Goal: Check status: Check status

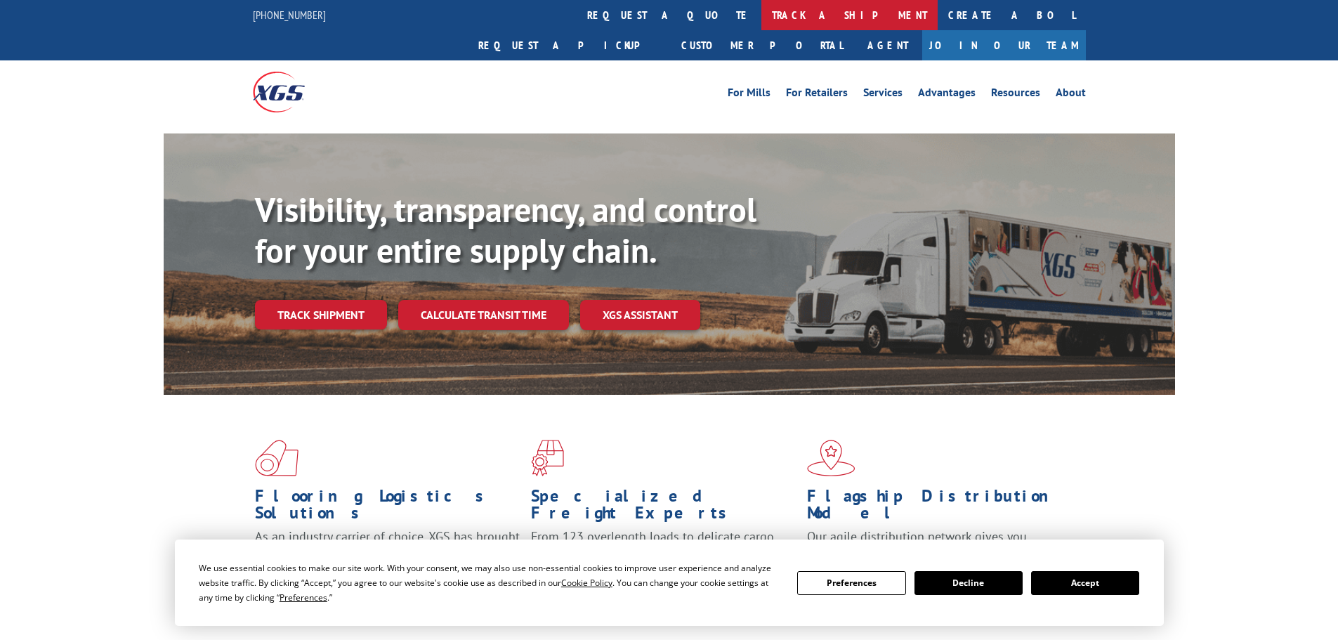
click at [761, 13] on link "track a shipment" at bounding box center [849, 15] width 176 height 30
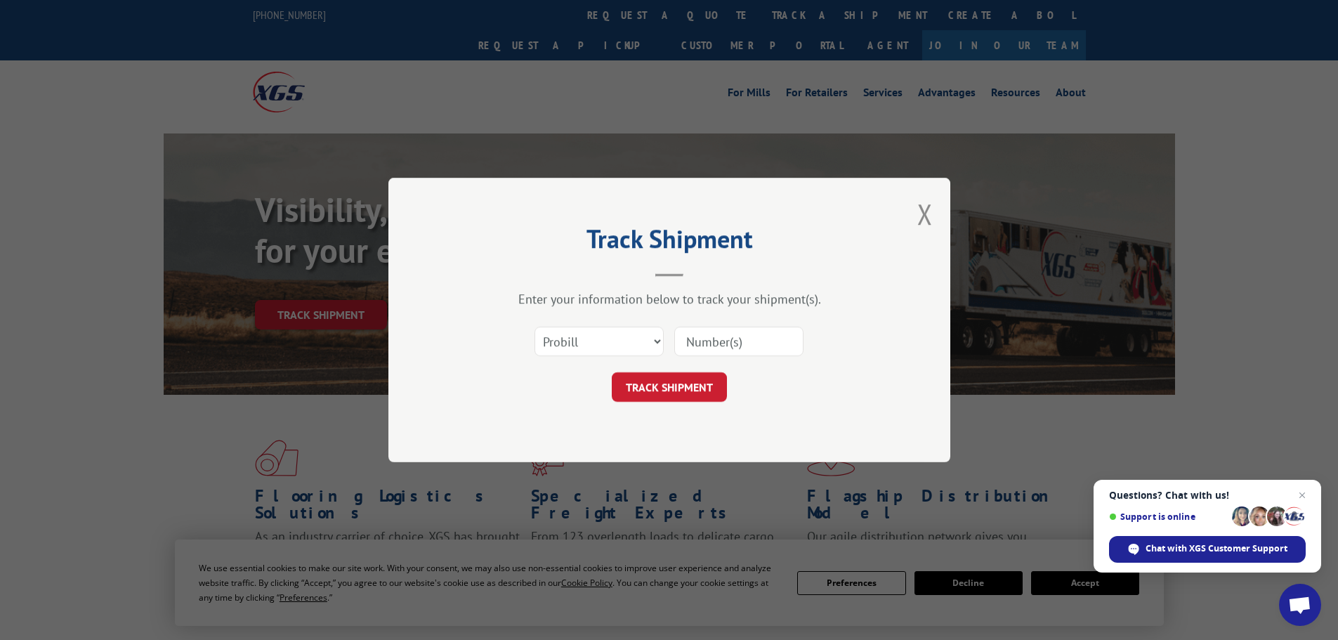
click at [714, 343] on input at bounding box center [738, 342] width 129 height 30
paste input "2489317"
type input "2489317"
click at [666, 386] on button "TRACK SHIPMENT" at bounding box center [669, 387] width 115 height 30
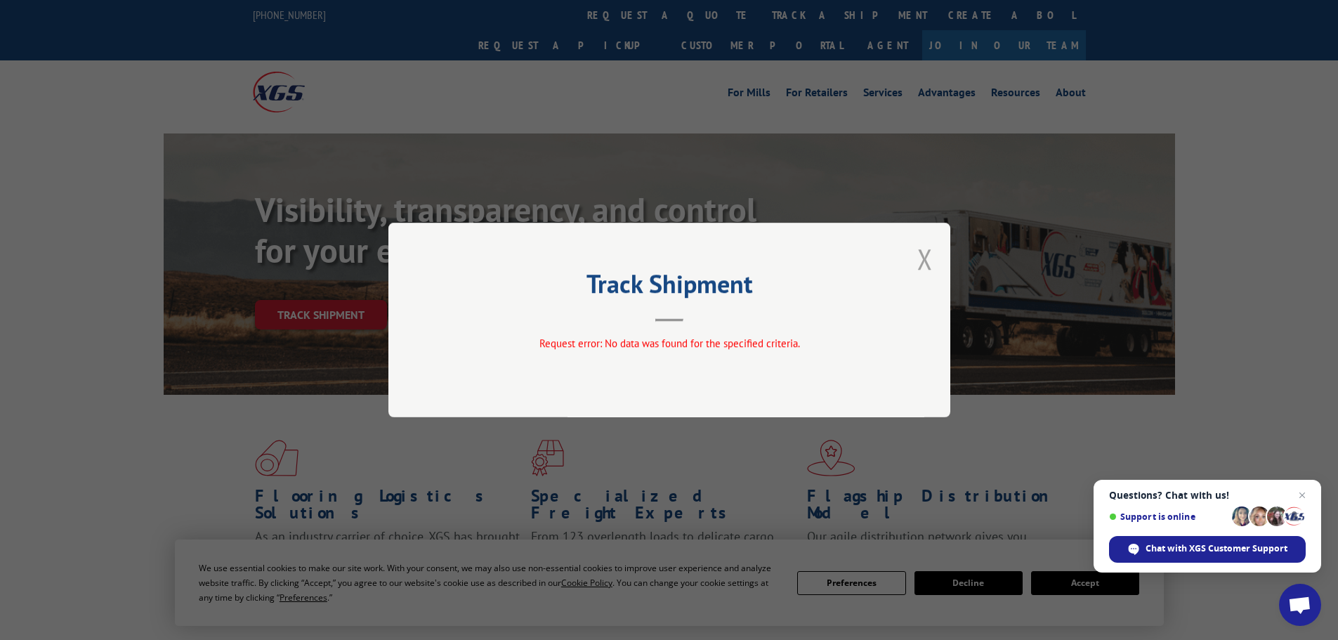
click at [925, 258] on button "Close modal" at bounding box center [924, 258] width 15 height 37
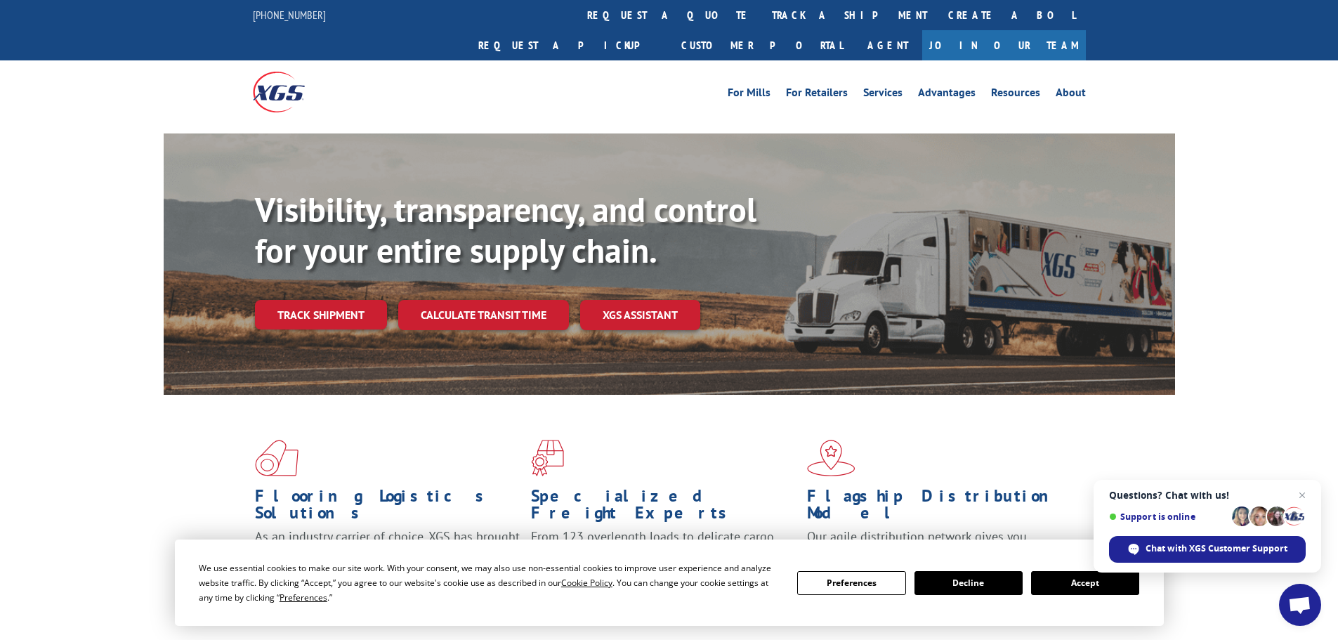
click at [761, 21] on link "track a shipment" at bounding box center [849, 15] width 176 height 30
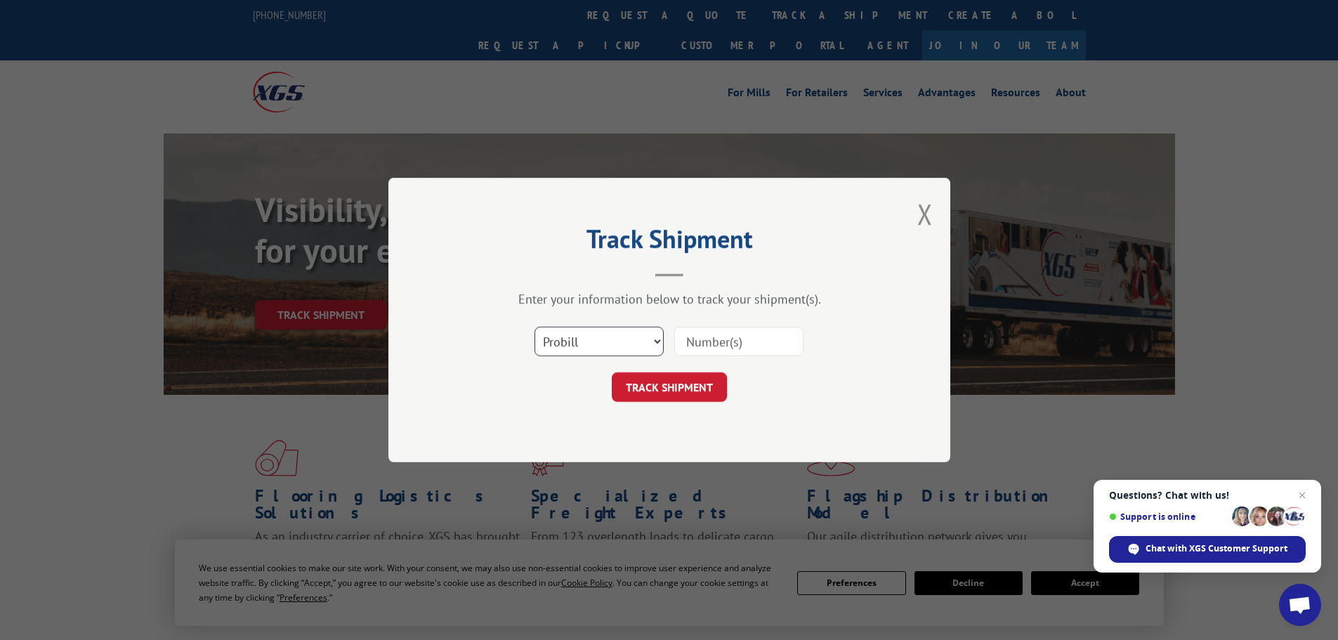
drag, startPoint x: 582, startPoint y: 347, endPoint x: 586, endPoint y: 355, distance: 9.1
click at [584, 348] on select "Select category... Probill BOL PO" at bounding box center [599, 342] width 129 height 30
select select "bol"
click at [535, 327] on select "Select category... Probill BOL PO" at bounding box center [599, 342] width 129 height 30
click at [695, 345] on input at bounding box center [738, 342] width 129 height 30
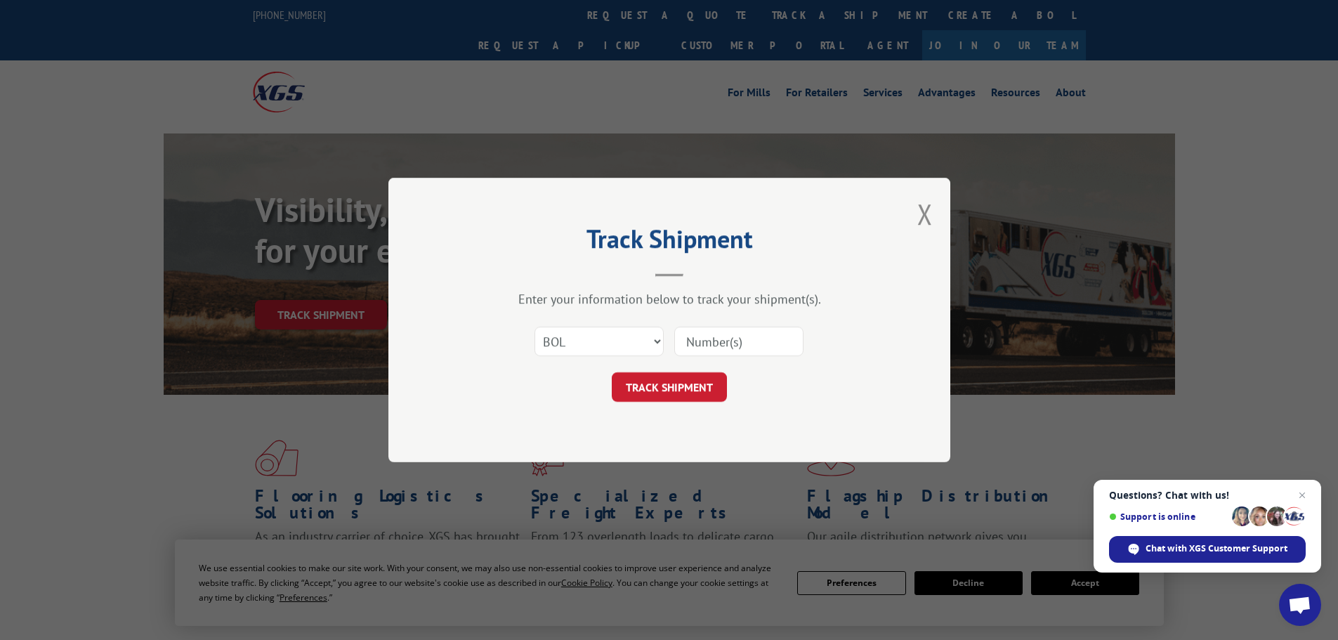
paste input "2489317"
type input "2489317"
click at [672, 392] on button "TRACK SHIPMENT" at bounding box center [669, 387] width 115 height 30
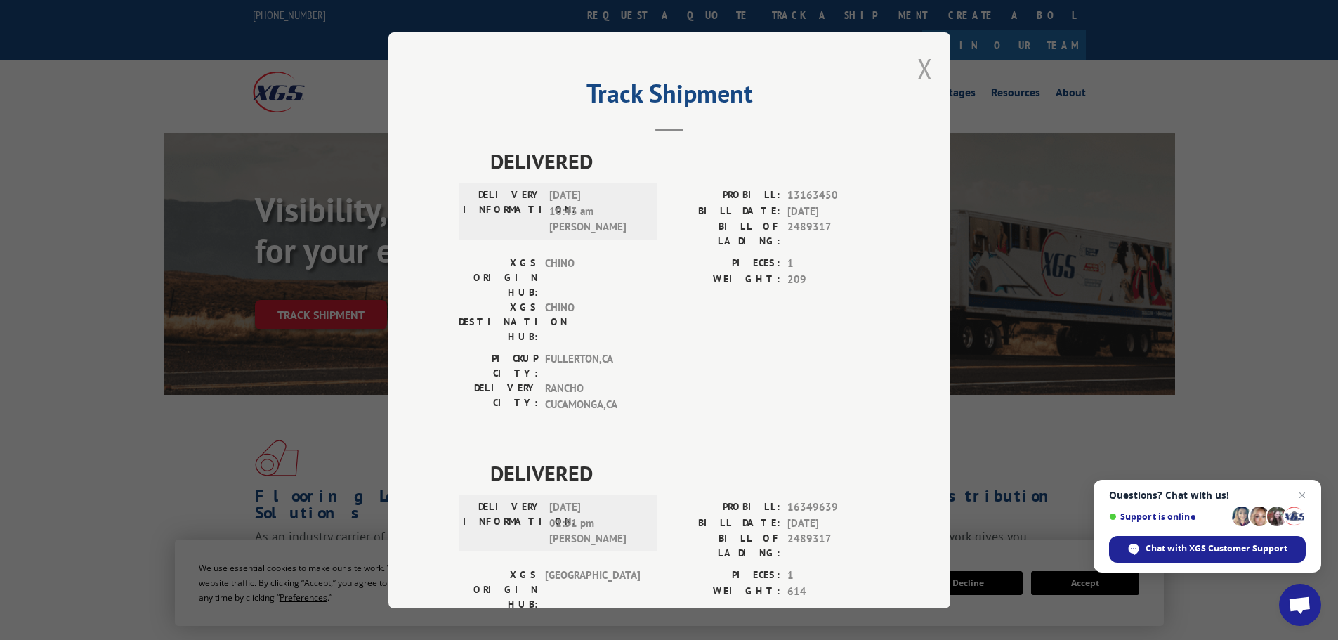
click at [919, 72] on button "Close modal" at bounding box center [924, 68] width 15 height 37
